Goal: Find specific fact: Find specific fact

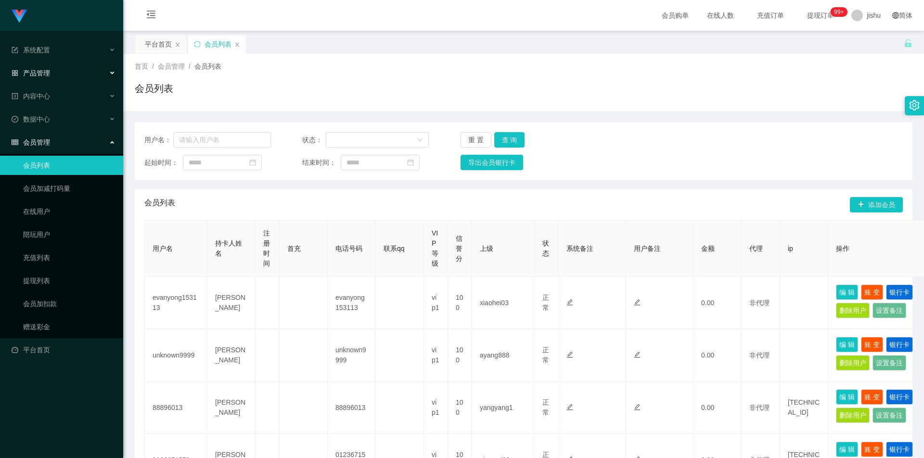
click at [69, 69] on div "产品管理" at bounding box center [61, 73] width 123 height 19
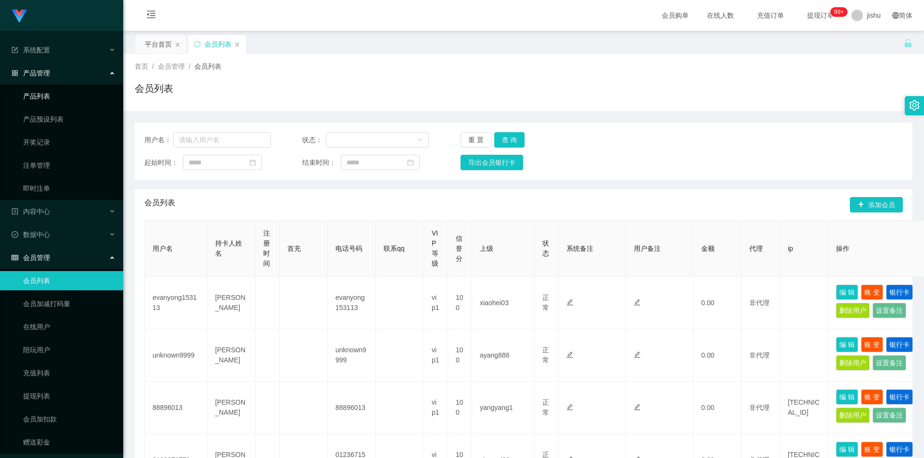
click at [51, 98] on link "产品列表" at bounding box center [69, 96] width 92 height 19
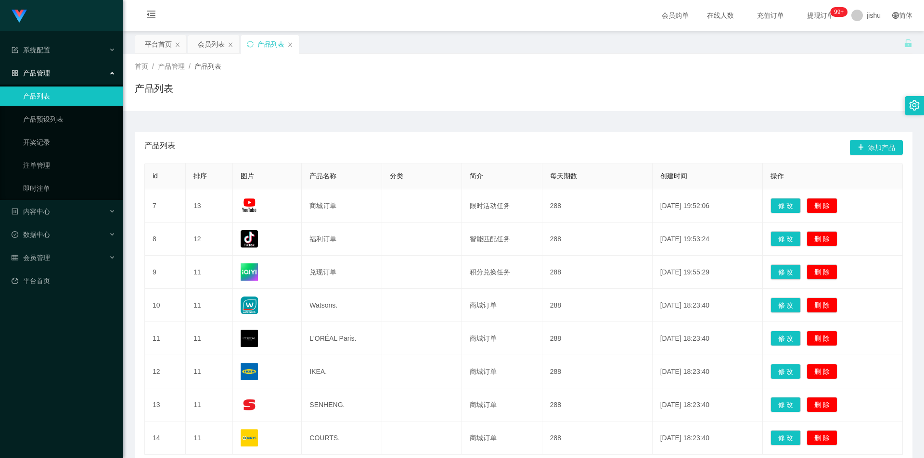
click at [66, 74] on div "产品管理" at bounding box center [61, 73] width 123 height 19
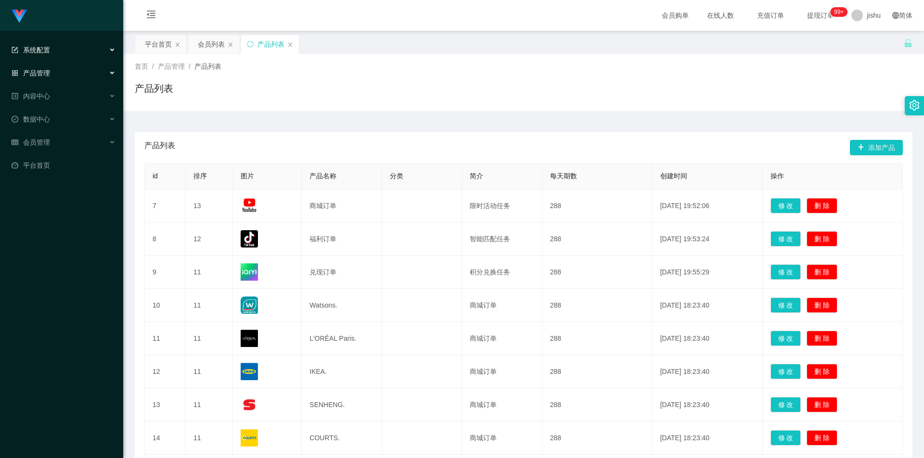
click at [67, 53] on div "系统配置" at bounding box center [61, 49] width 123 height 19
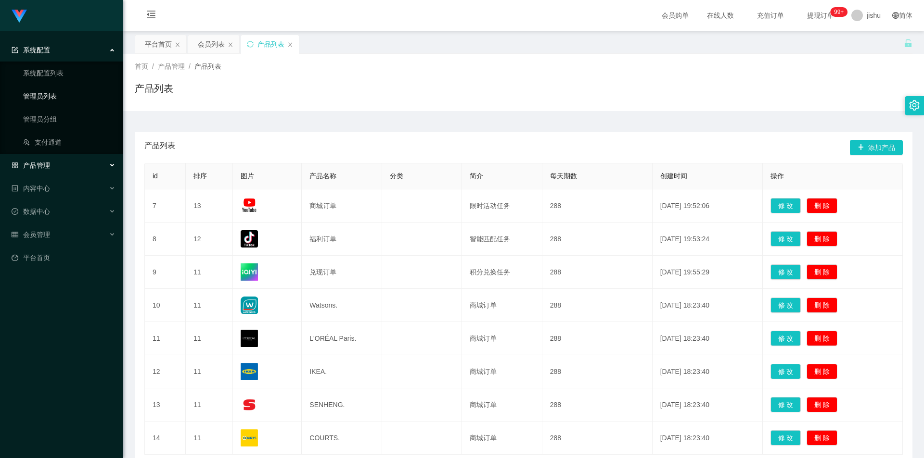
click at [57, 96] on link "管理员列表" at bounding box center [69, 96] width 92 height 19
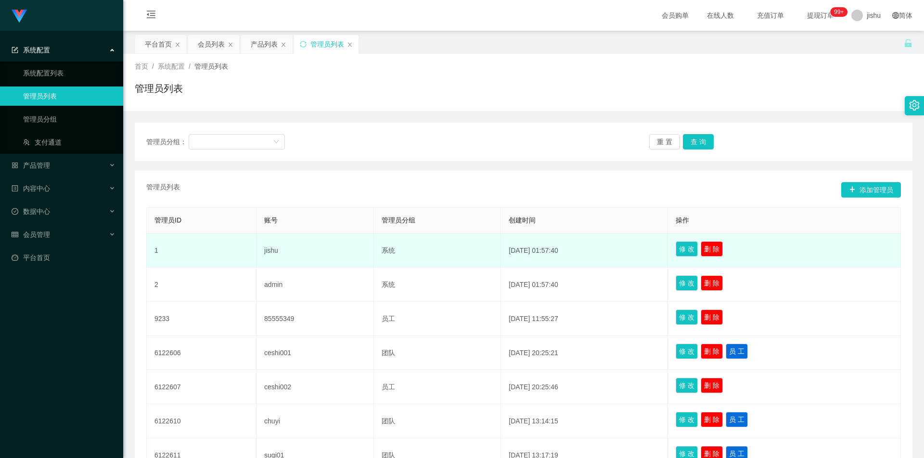
scroll to position [96, 0]
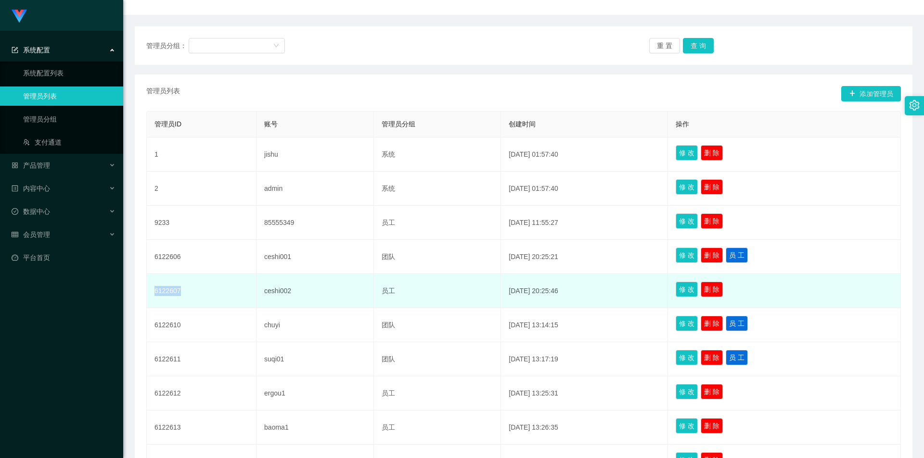
drag, startPoint x: 209, startPoint y: 292, endPoint x: 152, endPoint y: 292, distance: 57.7
click at [152, 292] on td "6122607" at bounding box center [202, 291] width 110 height 34
copy td "6122607"
